Goal: Task Accomplishment & Management: Use online tool/utility

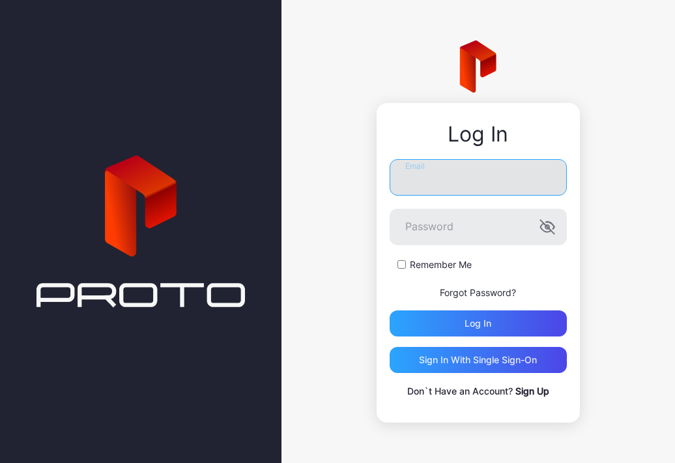
click at [455, 185] on input "Email" at bounding box center [478, 177] width 177 height 36
type input "**********"
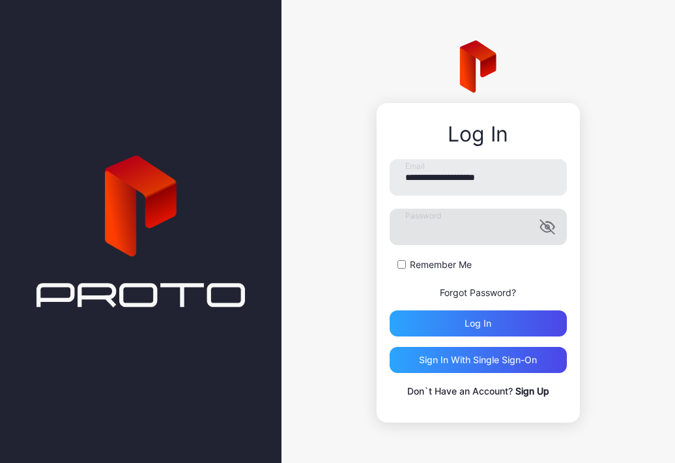
click at [545, 225] on label "Password" at bounding box center [478, 226] width 177 height 36
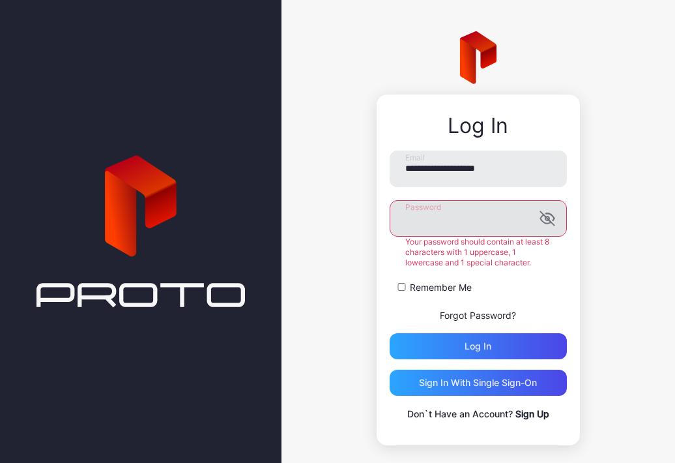
click at [539, 220] on icon "button" at bounding box center [547, 218] width 16 height 16
click at [463, 343] on div "**********" at bounding box center [478, 285] width 177 height 271
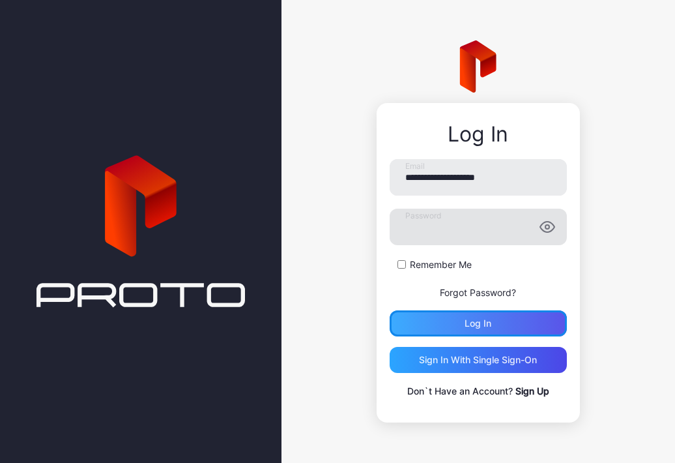
click at [498, 323] on button "Log in" at bounding box center [478, 323] width 177 height 26
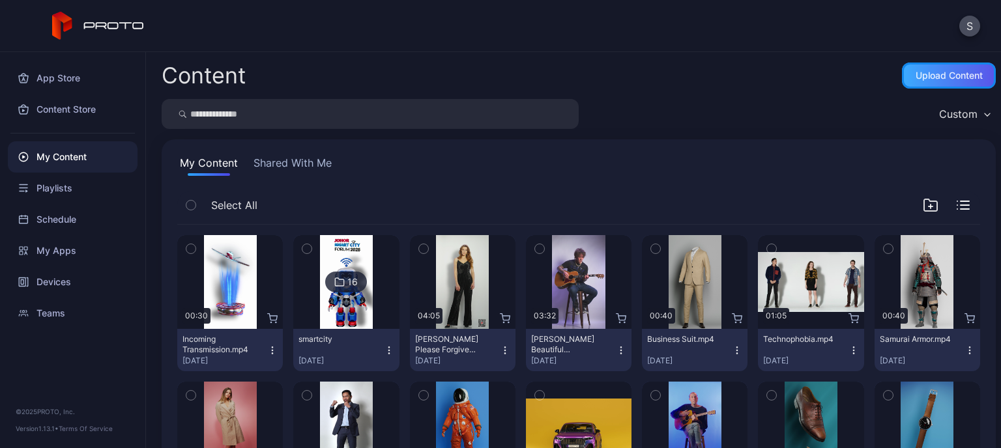
click at [674, 79] on div "Upload Content" at bounding box center [948, 75] width 67 height 10
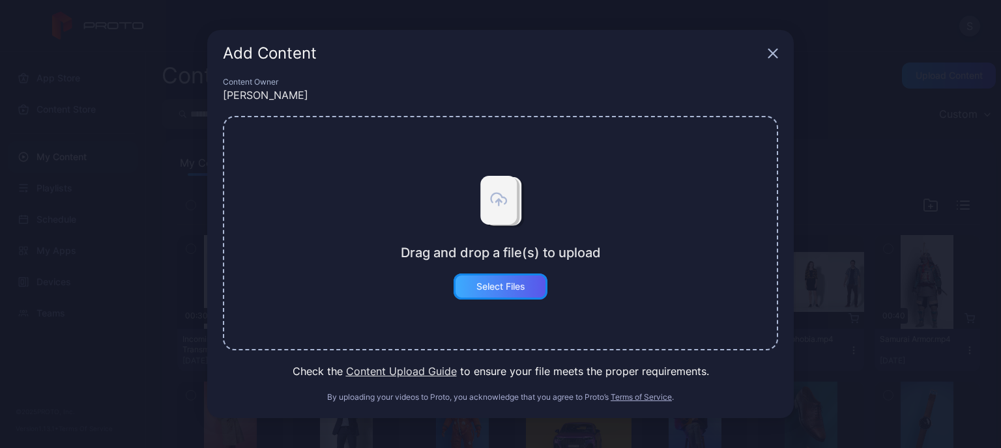
click at [519, 279] on div "Select Files" at bounding box center [500, 287] width 94 height 26
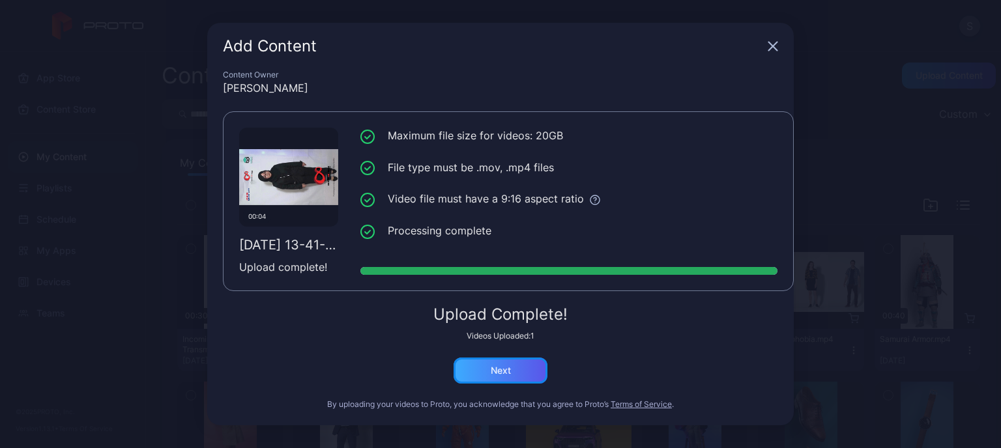
click at [495, 365] on div "Next" at bounding box center [501, 370] width 20 height 10
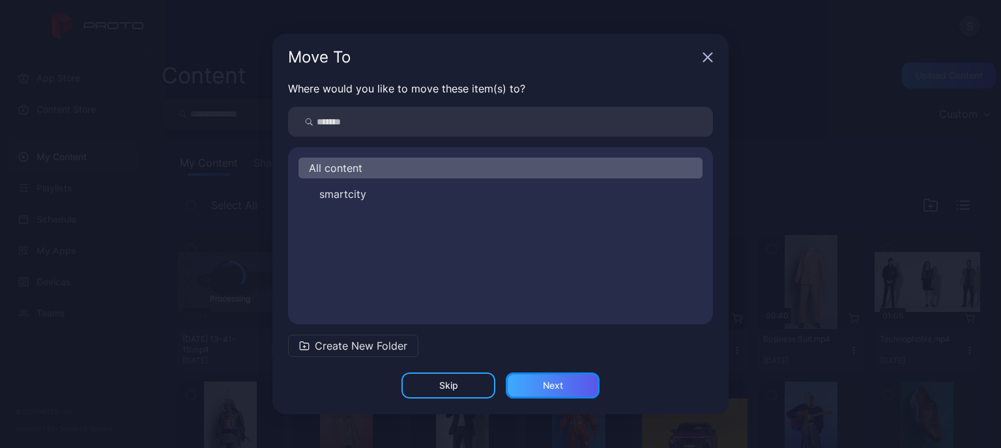
click at [549, 394] on div "Next" at bounding box center [553, 386] width 94 height 26
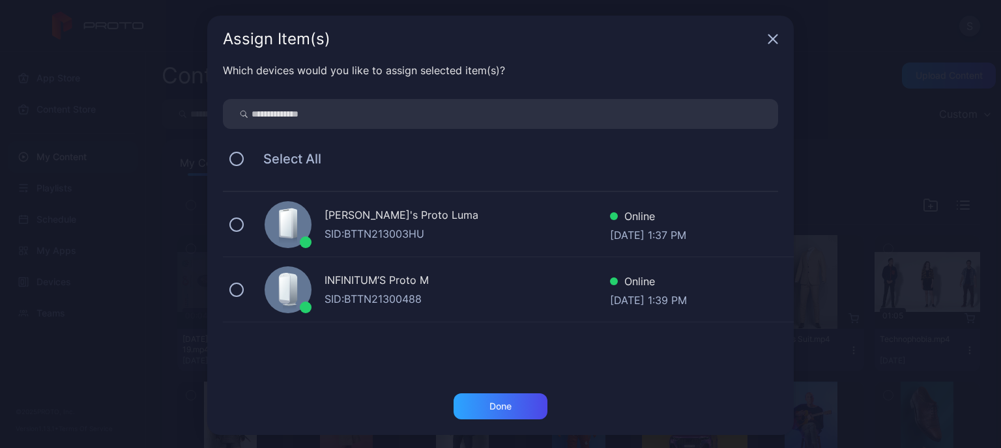
click at [379, 233] on div "SID: BTTN213003HU" at bounding box center [466, 234] width 285 height 16
click at [489, 401] on div "Done" at bounding box center [500, 406] width 22 height 10
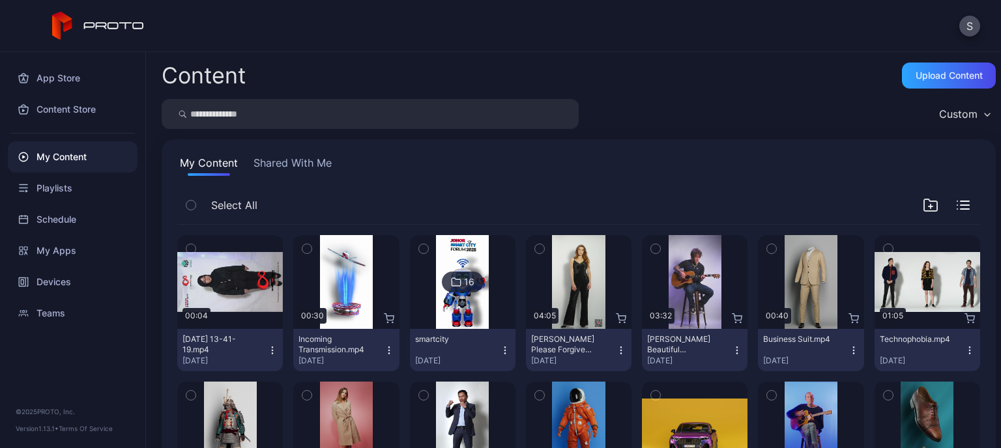
click at [270, 348] on icon "button" at bounding box center [272, 350] width 10 height 10
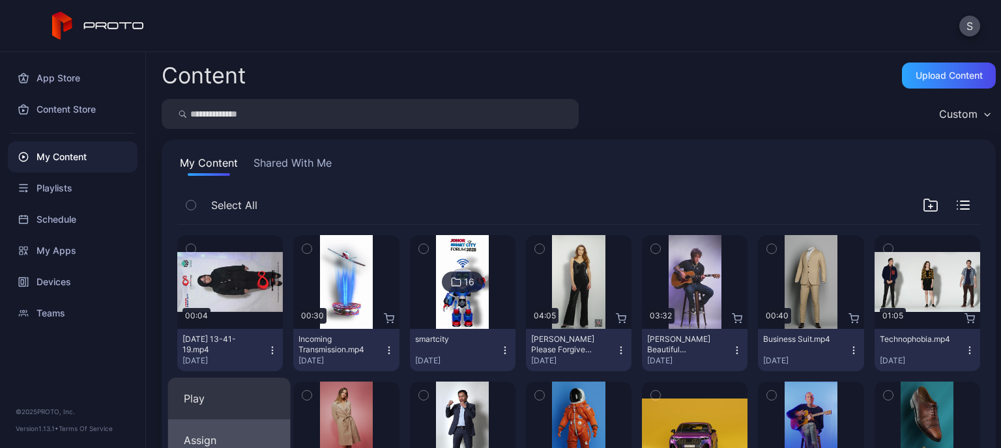
click at [242, 433] on button "Assign" at bounding box center [229, 441] width 122 height 42
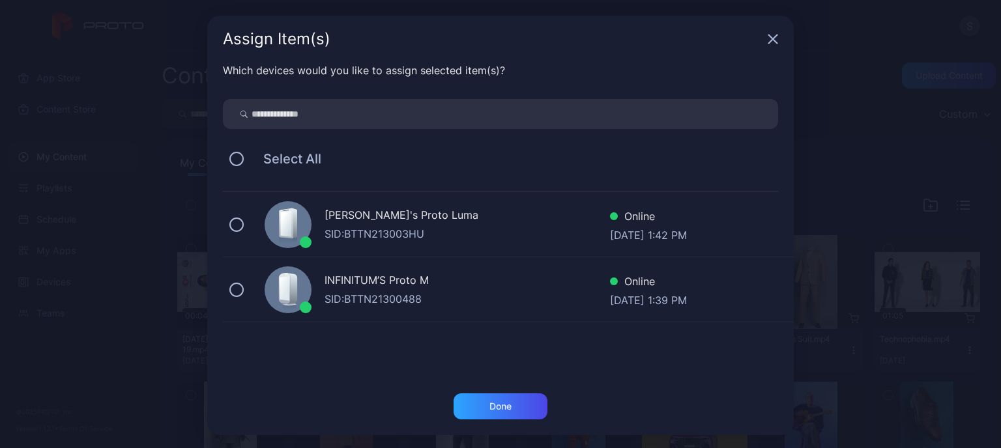
click at [355, 214] on div "[PERSON_NAME]'s Proto Luma" at bounding box center [466, 216] width 285 height 19
click at [486, 412] on div "Done" at bounding box center [500, 406] width 94 height 26
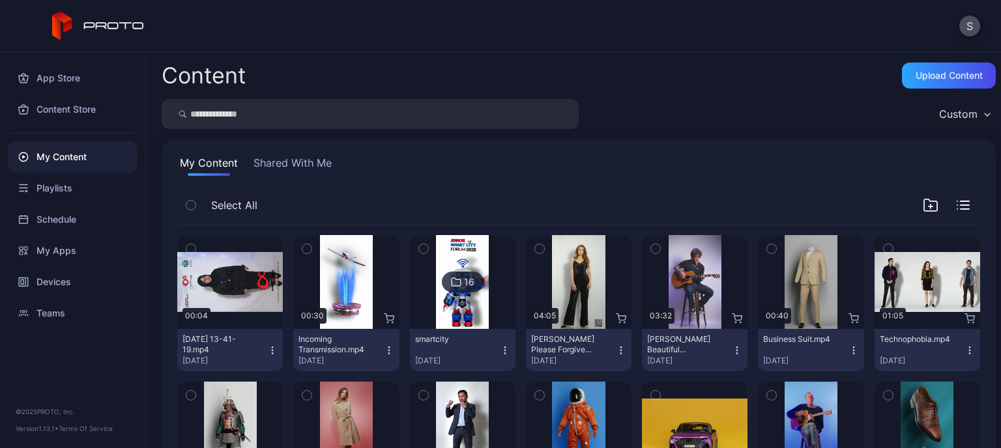
click at [268, 351] on icon "button" at bounding box center [272, 350] width 10 height 10
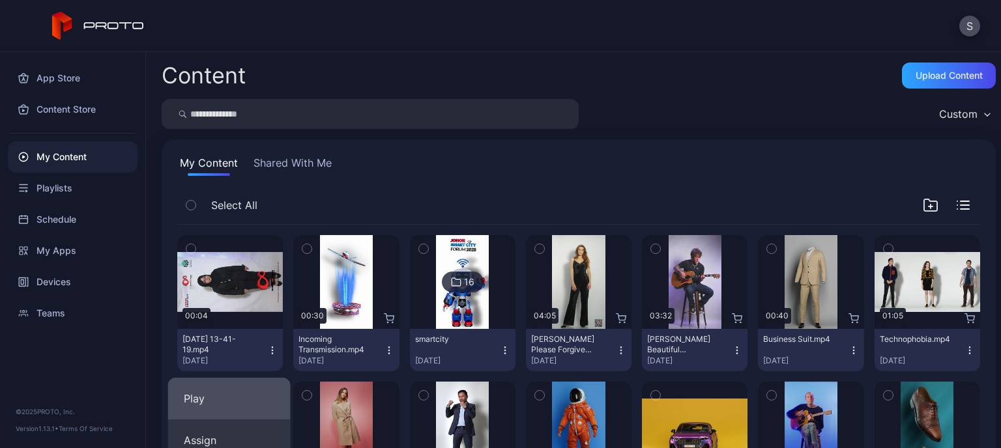
click at [246, 386] on button "Play" at bounding box center [229, 399] width 122 height 42
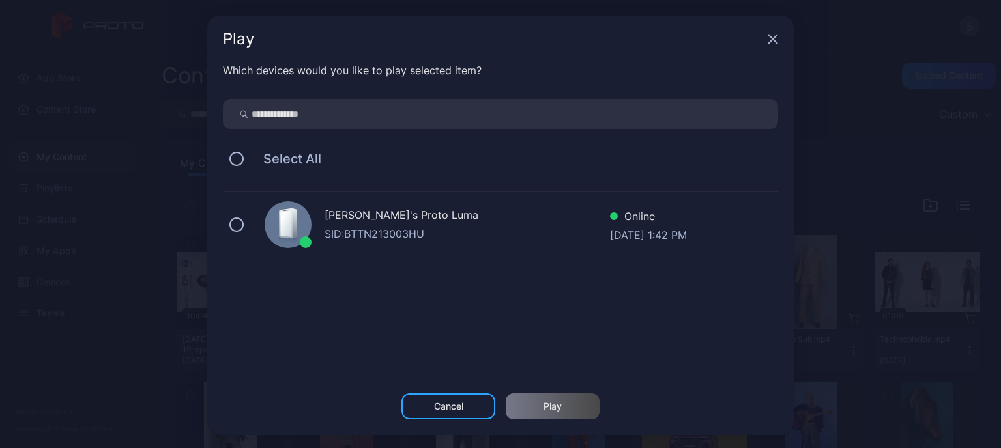
click at [437, 250] on div "KEN's Proto [PERSON_NAME]: BTTN213003HU Online [DATE] 1:42 PM" at bounding box center [508, 224] width 571 height 65
click at [543, 401] on div "Play" at bounding box center [552, 406] width 18 height 10
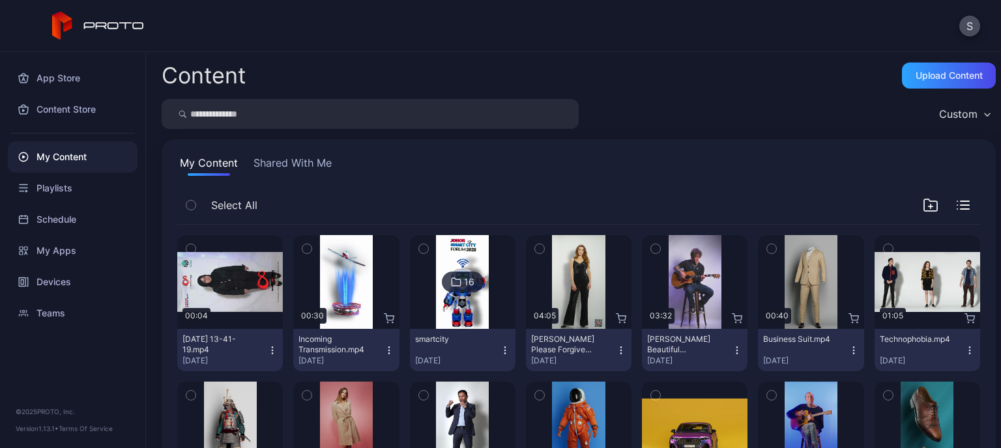
click at [616, 350] on icon "button" at bounding box center [621, 350] width 10 height 10
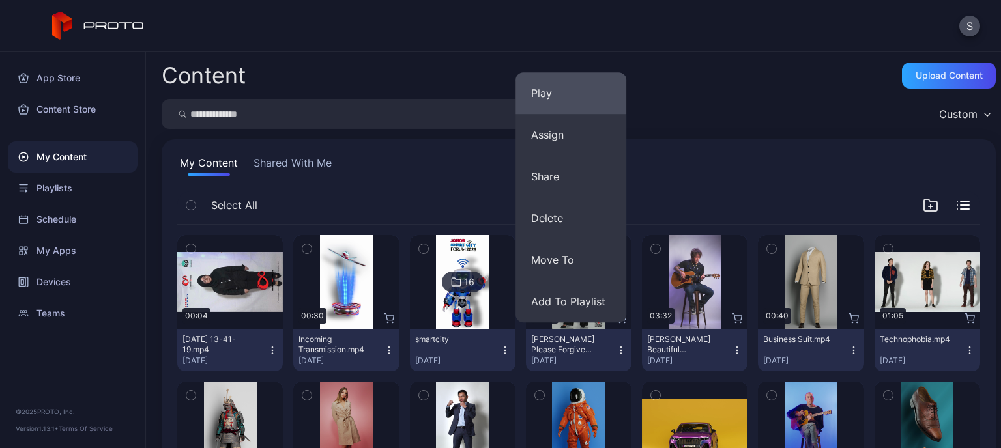
click at [565, 104] on button "Play" at bounding box center [570, 93] width 111 height 42
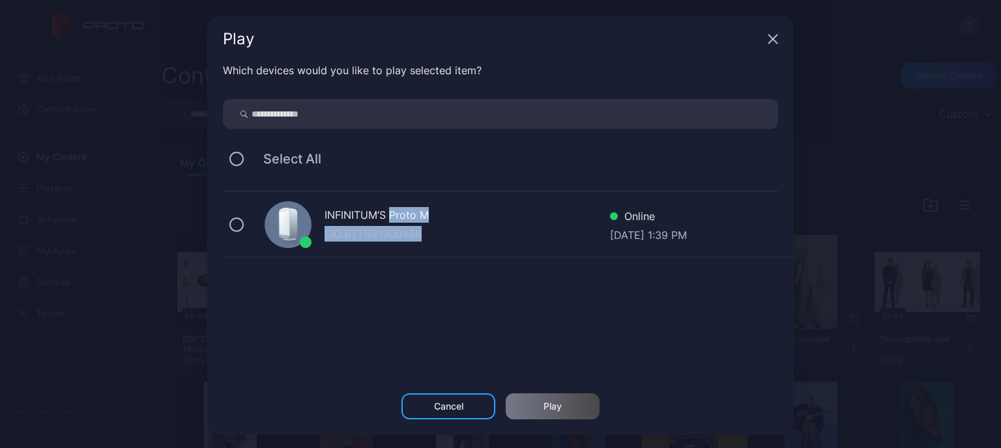
drag, startPoint x: 380, startPoint y: 222, endPoint x: 494, endPoint y: 375, distance: 190.0
click at [494, 375] on div "INFINITUM’S Proto M SID: BTTN21300488 Online [DATE] 1:39 PM" at bounding box center [508, 285] width 571 height 186
click at [674, 42] on icon "button" at bounding box center [773, 39] width 8 height 8
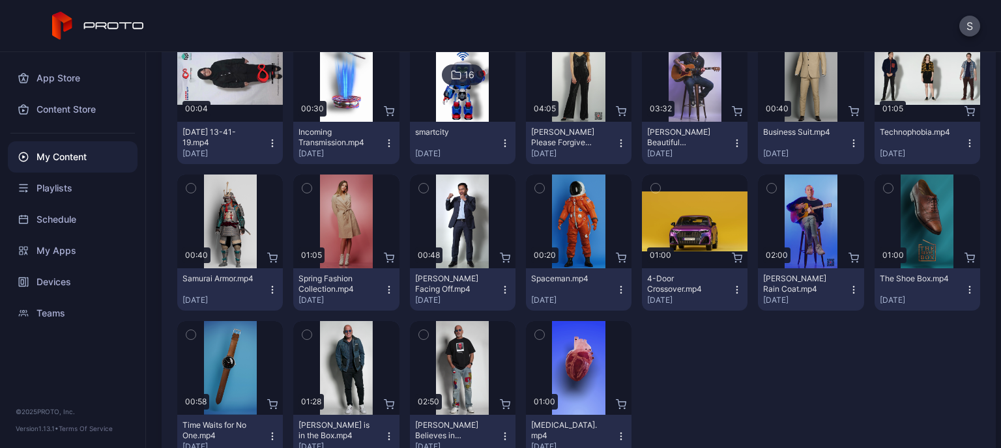
scroll to position [210, 0]
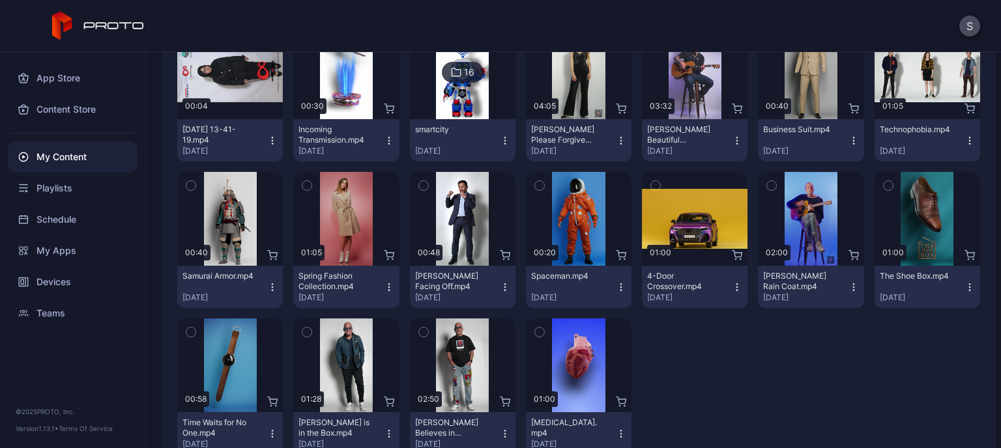
click at [267, 430] on icon "button" at bounding box center [272, 434] width 10 height 10
